Goal: Book appointment/travel/reservation

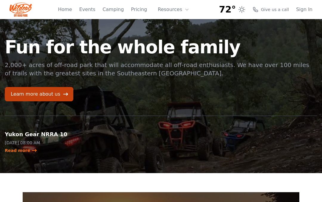
click at [178, 8] on button "Resources" at bounding box center [173, 10] width 39 height 12
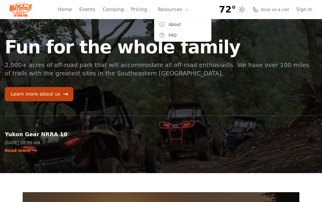
click at [140, 10] on link "Pricing" at bounding box center [139, 9] width 16 height 7
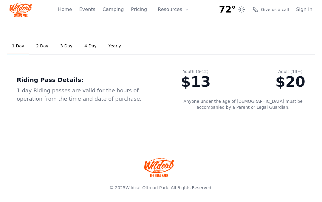
click at [174, 9] on button "Resources" at bounding box center [173, 10] width 39 height 12
click at [174, 33] on link "FAQ" at bounding box center [182, 35] width 57 height 11
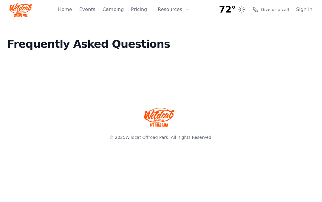
click at [168, 12] on button "Resources" at bounding box center [173, 10] width 39 height 12
click at [174, 27] on link "About" at bounding box center [182, 24] width 57 height 11
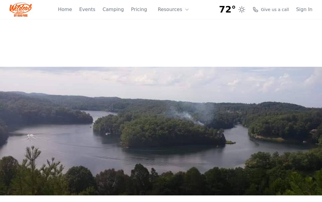
click at [90, 9] on link "Events" at bounding box center [87, 9] width 16 height 7
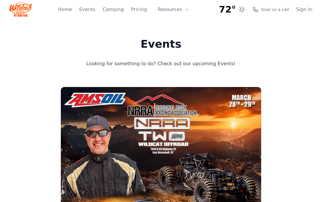
click at [112, 11] on link "Camping" at bounding box center [113, 9] width 21 height 7
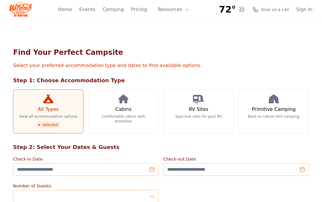
click at [123, 102] on icon at bounding box center [123, 99] width 10 height 9
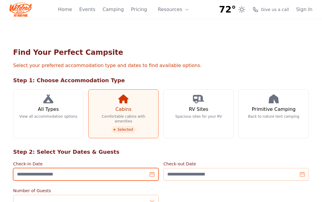
click at [148, 174] on input "Check-in Date" at bounding box center [86, 174] width 146 height 13
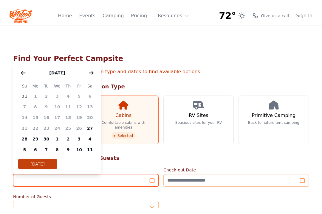
scroll to position [19, 0]
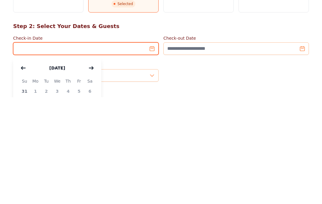
click at [151, 149] on input "Check-in Date" at bounding box center [86, 155] width 146 height 13
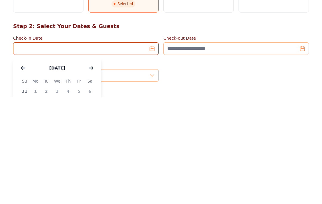
click at [93, 173] on icon "button" at bounding box center [91, 174] width 4 height 3
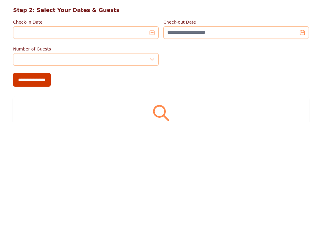
scroll to position [149, 0]
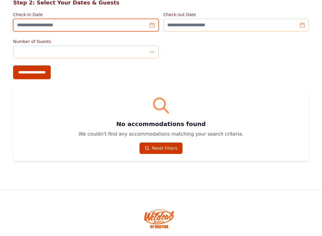
click at [116, 22] on input "Check-in Date" at bounding box center [86, 25] width 146 height 13
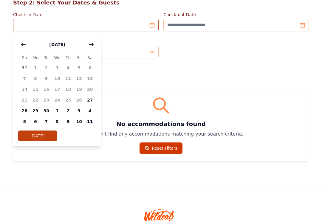
click at [94, 44] on button "button" at bounding box center [91, 44] width 11 height 12
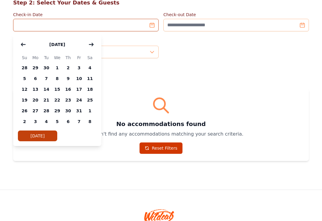
click at [47, 78] on span "7" at bounding box center [46, 78] width 11 height 11
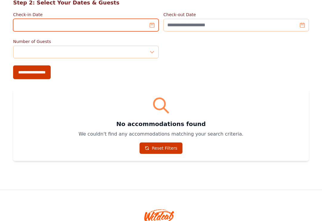
type input "**********"
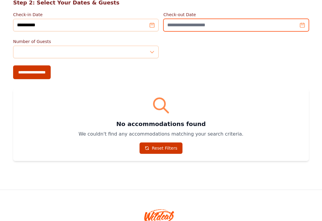
click at [192, 27] on input "Check-out Date" at bounding box center [236, 25] width 146 height 13
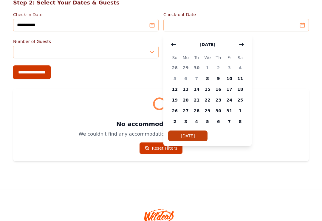
click at [220, 77] on span "9" at bounding box center [218, 78] width 11 height 11
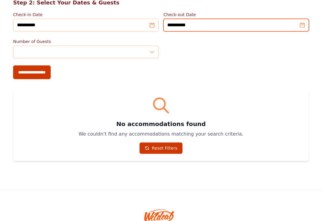
click at [212, 27] on input "**********" at bounding box center [236, 25] width 146 height 13
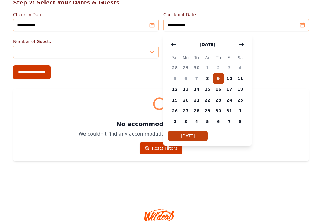
click at [232, 75] on span "10" at bounding box center [229, 78] width 11 height 11
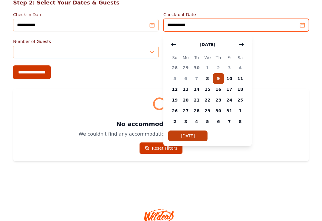
type input "**********"
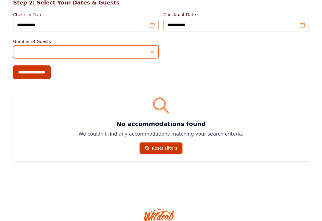
click at [152, 51] on input "*" at bounding box center [86, 52] width 146 height 13
type input "*"
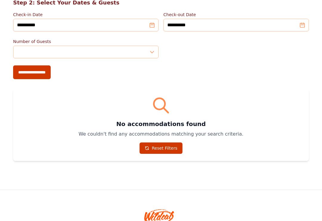
click at [38, 74] on input "**********" at bounding box center [32, 72] width 38 height 14
type input "**********"
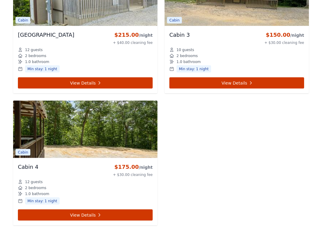
scroll to position [579, 0]
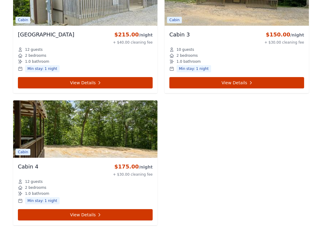
click at [89, 202] on link "View Details" at bounding box center [85, 214] width 135 height 11
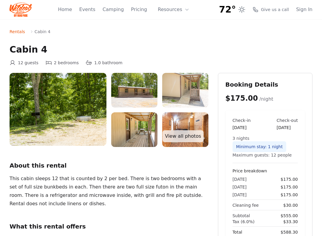
click at [78, 111] on img at bounding box center [58, 109] width 97 height 73
click at [77, 114] on img at bounding box center [58, 109] width 97 height 73
click at [140, 89] on img at bounding box center [134, 90] width 46 height 35
click at [187, 137] on link "View all photos" at bounding box center [183, 136] width 41 height 12
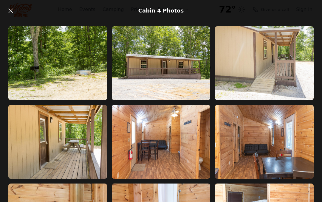
click at [10, 11] on icon at bounding box center [10, 10] width 7 height 7
